Goal: Find specific page/section: Find specific page/section

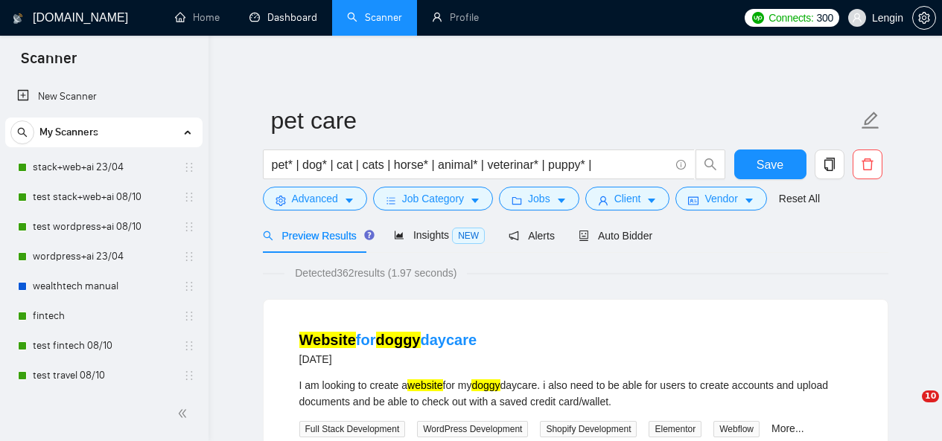
click at [275, 23] on link "Dashboard" at bounding box center [283, 17] width 68 height 13
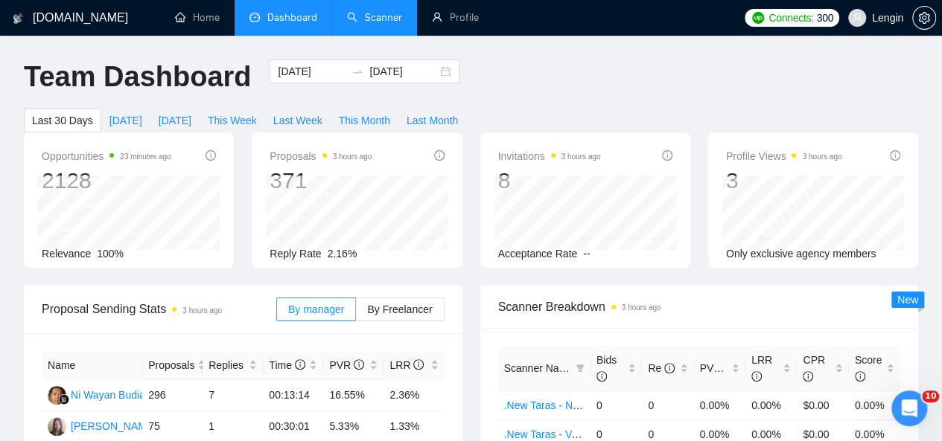
click at [365, 11] on link "Scanner" at bounding box center [374, 17] width 55 height 13
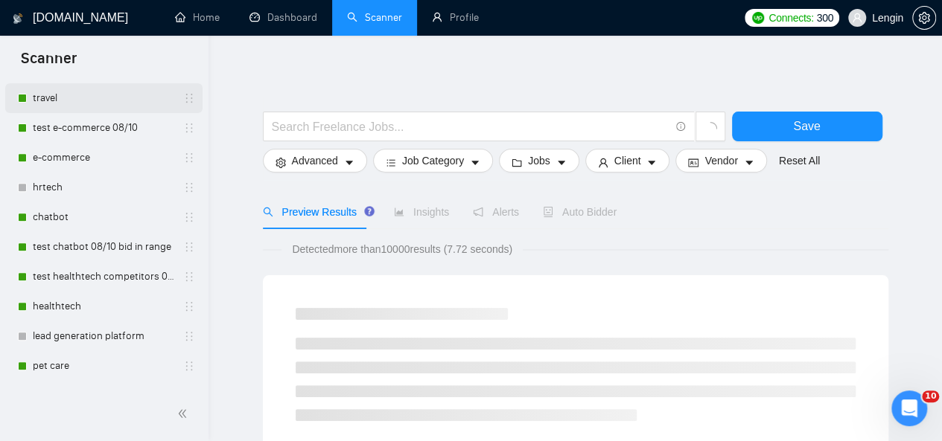
scroll to position [316, 0]
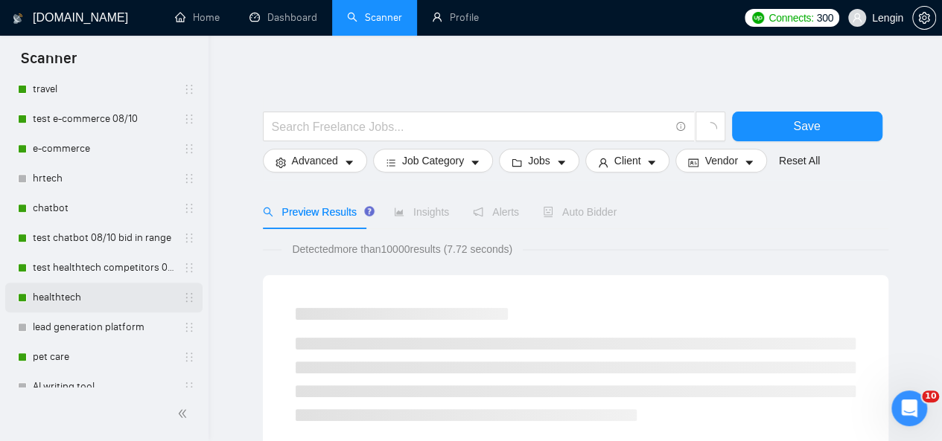
click at [75, 291] on link "healthtech" at bounding box center [103, 298] width 141 height 30
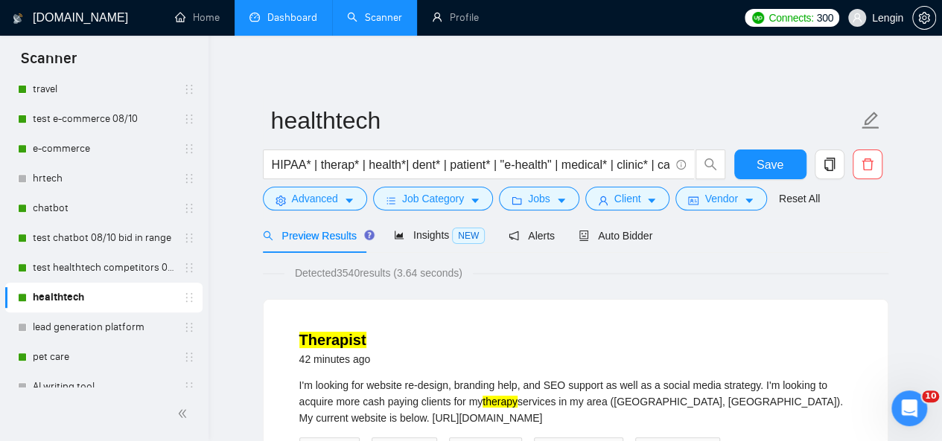
click at [301, 11] on link "Dashboard" at bounding box center [283, 17] width 68 height 13
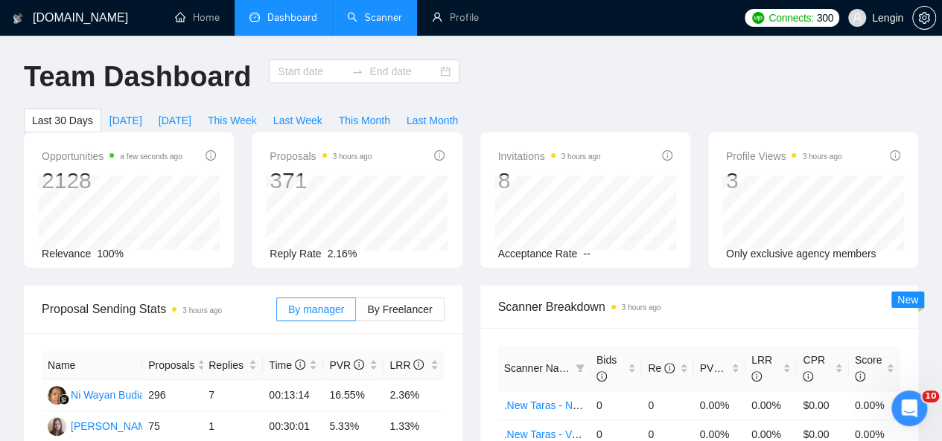
type input "[DATE]"
